Goal: Information Seeking & Learning: Learn about a topic

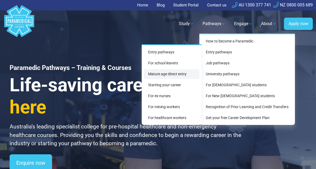
click at [164, 75] on link "Mature age direct entry" at bounding box center [172, 74] width 56 height 10
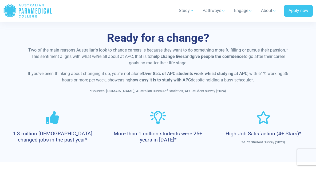
scroll to position [282, 0]
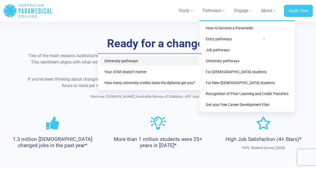
click at [167, 60] on link "University pathways" at bounding box center [149, 61] width 99 height 10
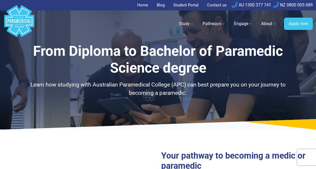
select select "**********"
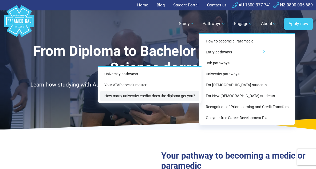
click at [166, 96] on link "How many university credits does the diploma get you?" at bounding box center [149, 96] width 99 height 10
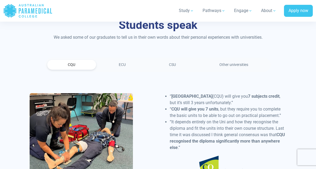
scroll to position [654, 0]
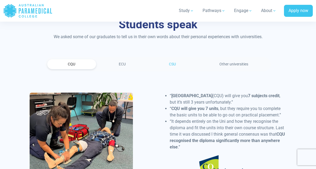
click at [174, 59] on link "CSU" at bounding box center [172, 64] width 48 height 10
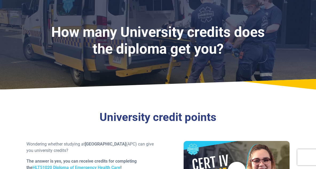
scroll to position [0, 0]
